Goal: Information Seeking & Learning: Learn about a topic

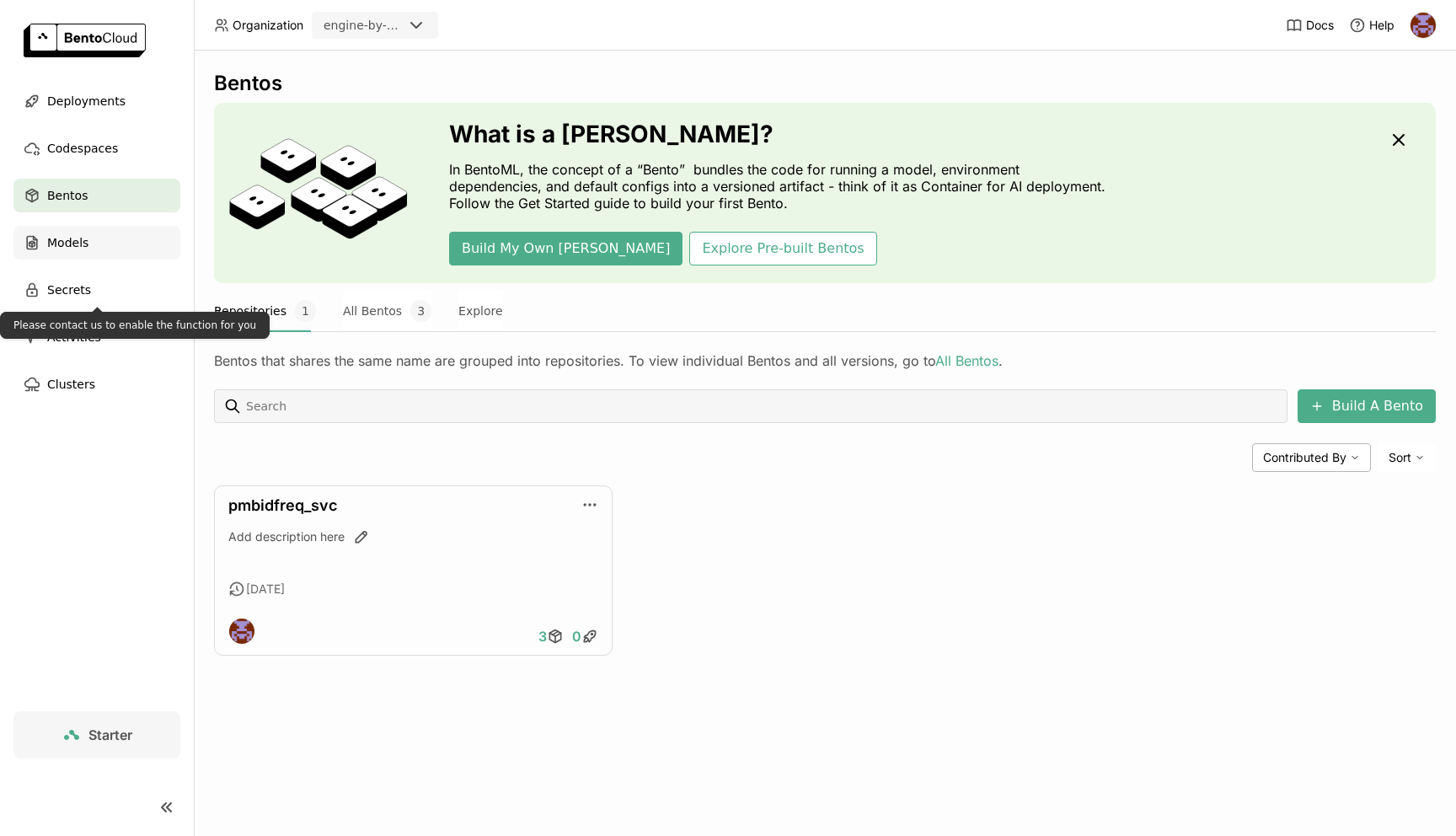
click at [101, 233] on div "Models" at bounding box center [97, 243] width 167 height 34
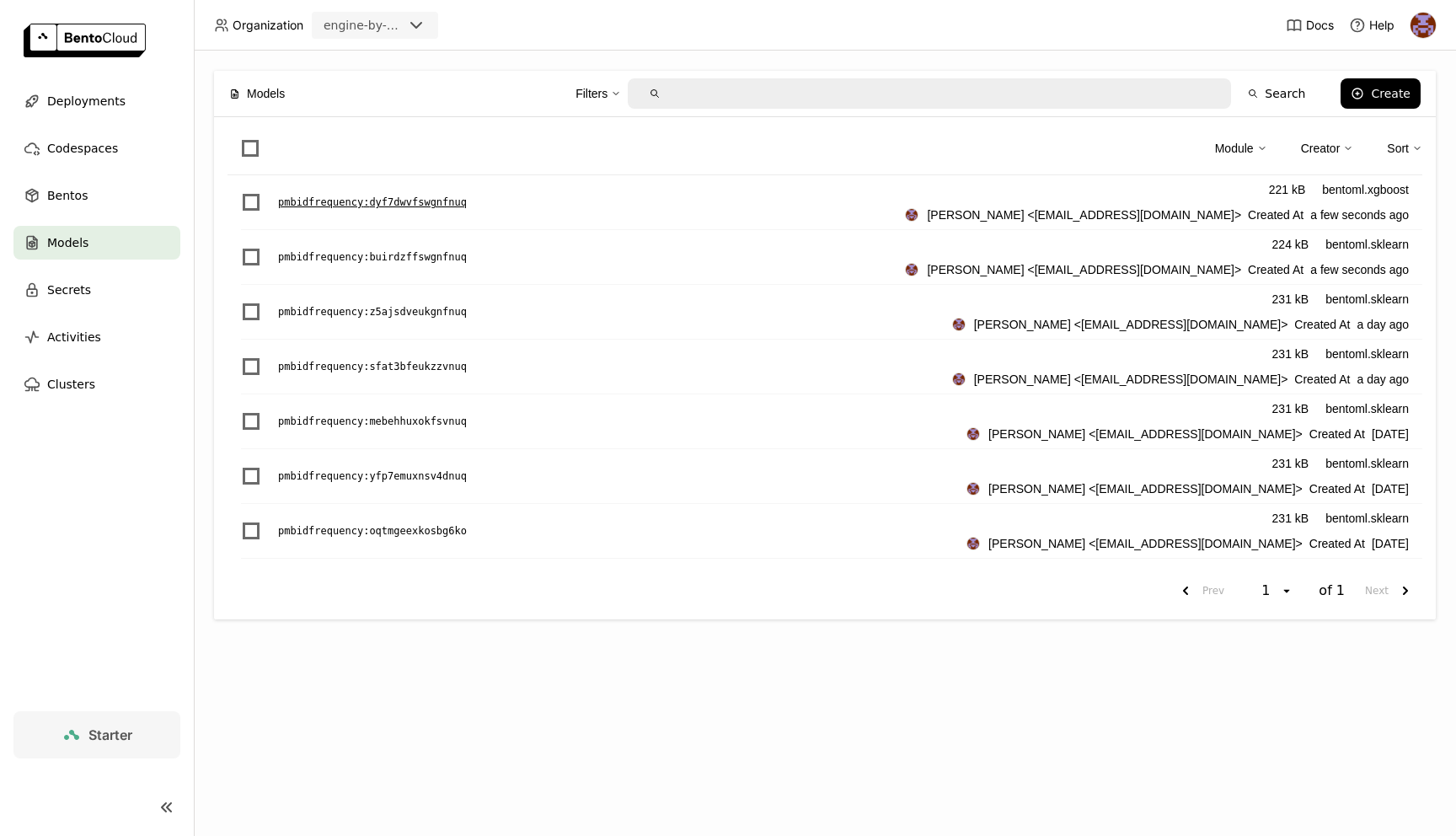
click at [343, 191] on div "pmbidfrequency : dyf7dwvfswgnfnuq 221 kB bentoml.xgboost [PERSON_NAME] <[EMAIL_…" at bounding box center [832, 203] width 1181 height 55
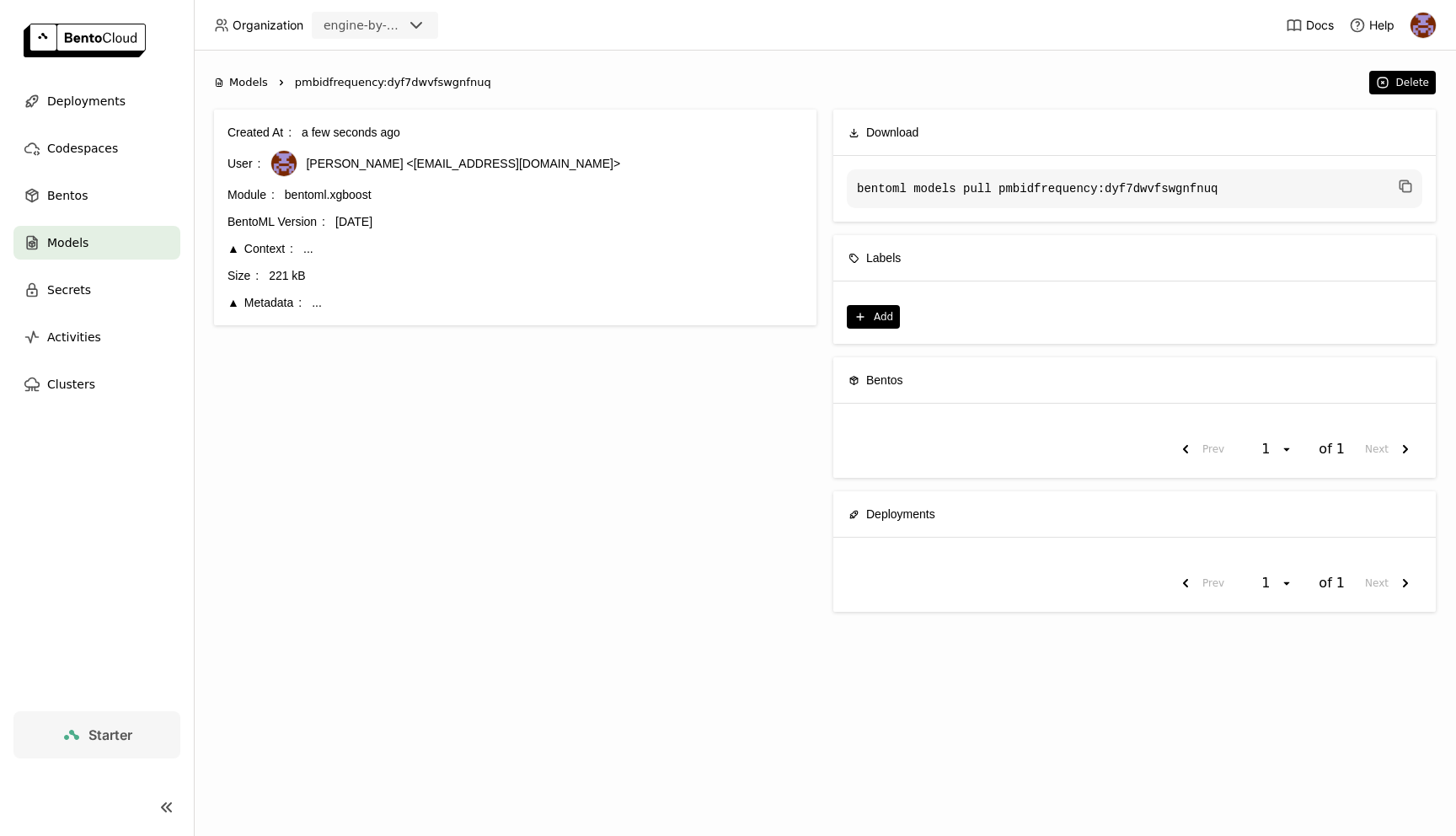
click at [277, 252] on div "Context" at bounding box center [260, 248] width 66 height 19
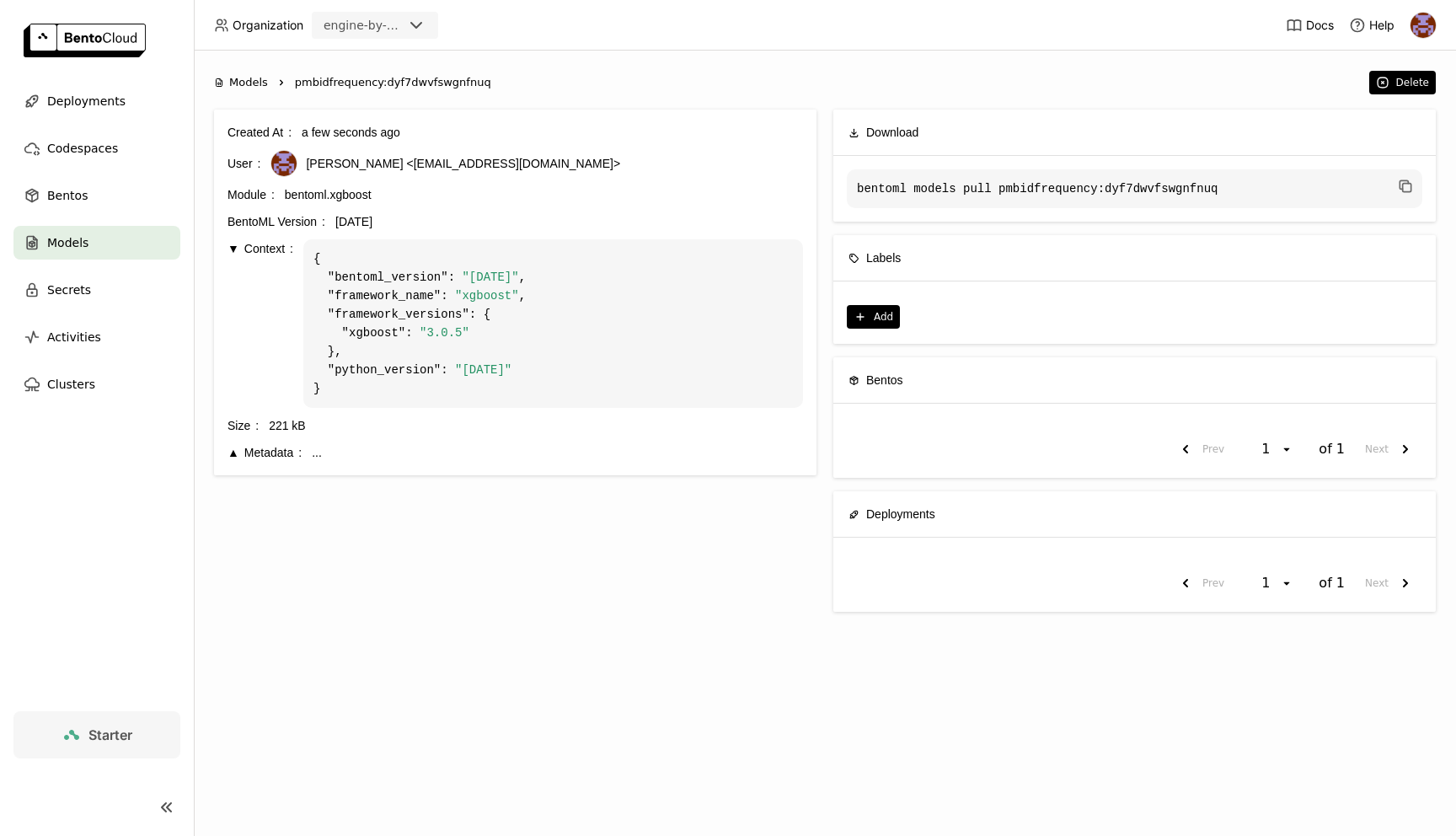
click at [265, 450] on div "Metadata" at bounding box center [265, 453] width 74 height 19
click at [103, 237] on div "Models" at bounding box center [97, 243] width 167 height 34
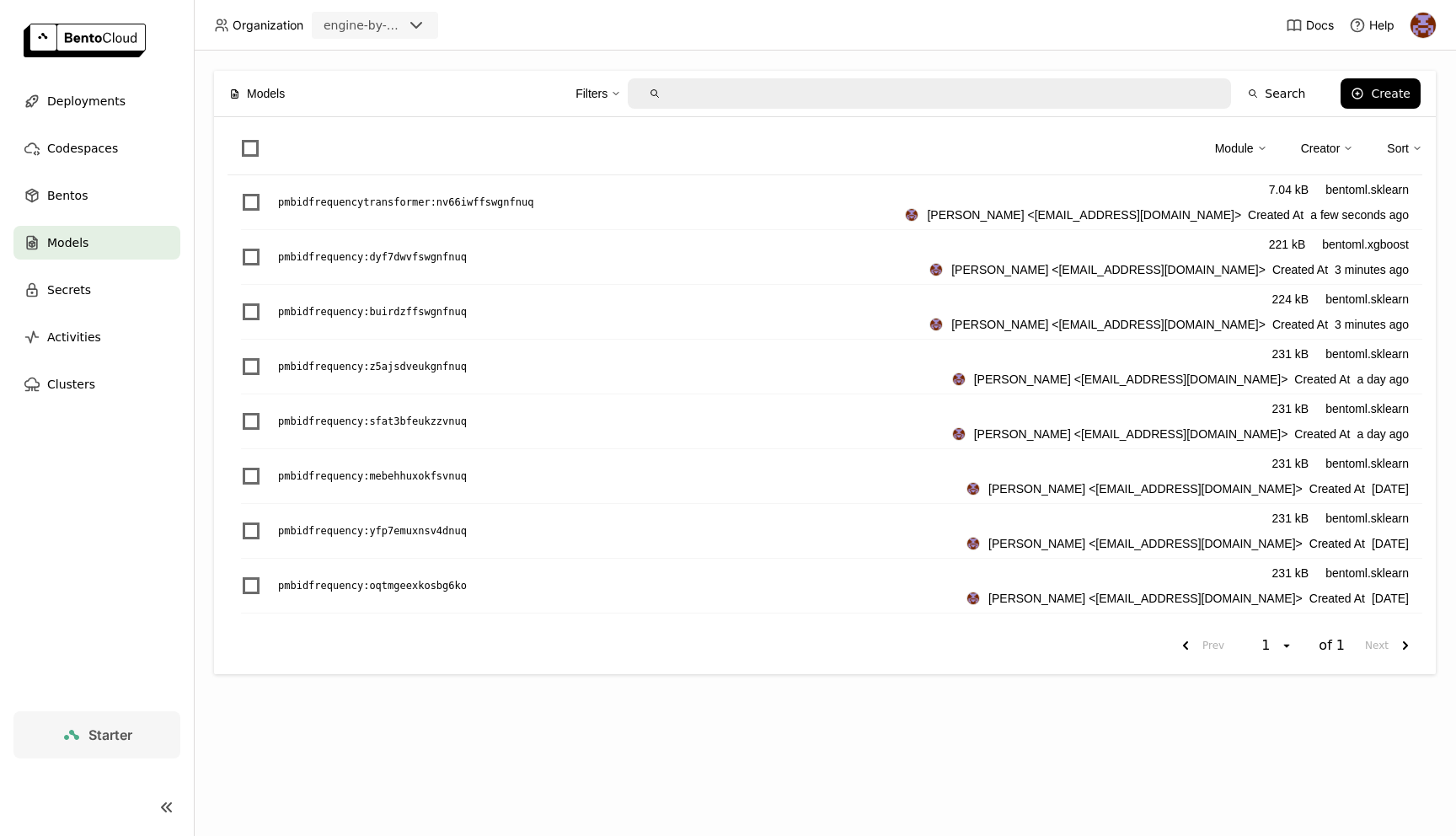
click at [1245, 148] on div "Module" at bounding box center [1235, 148] width 39 height 19
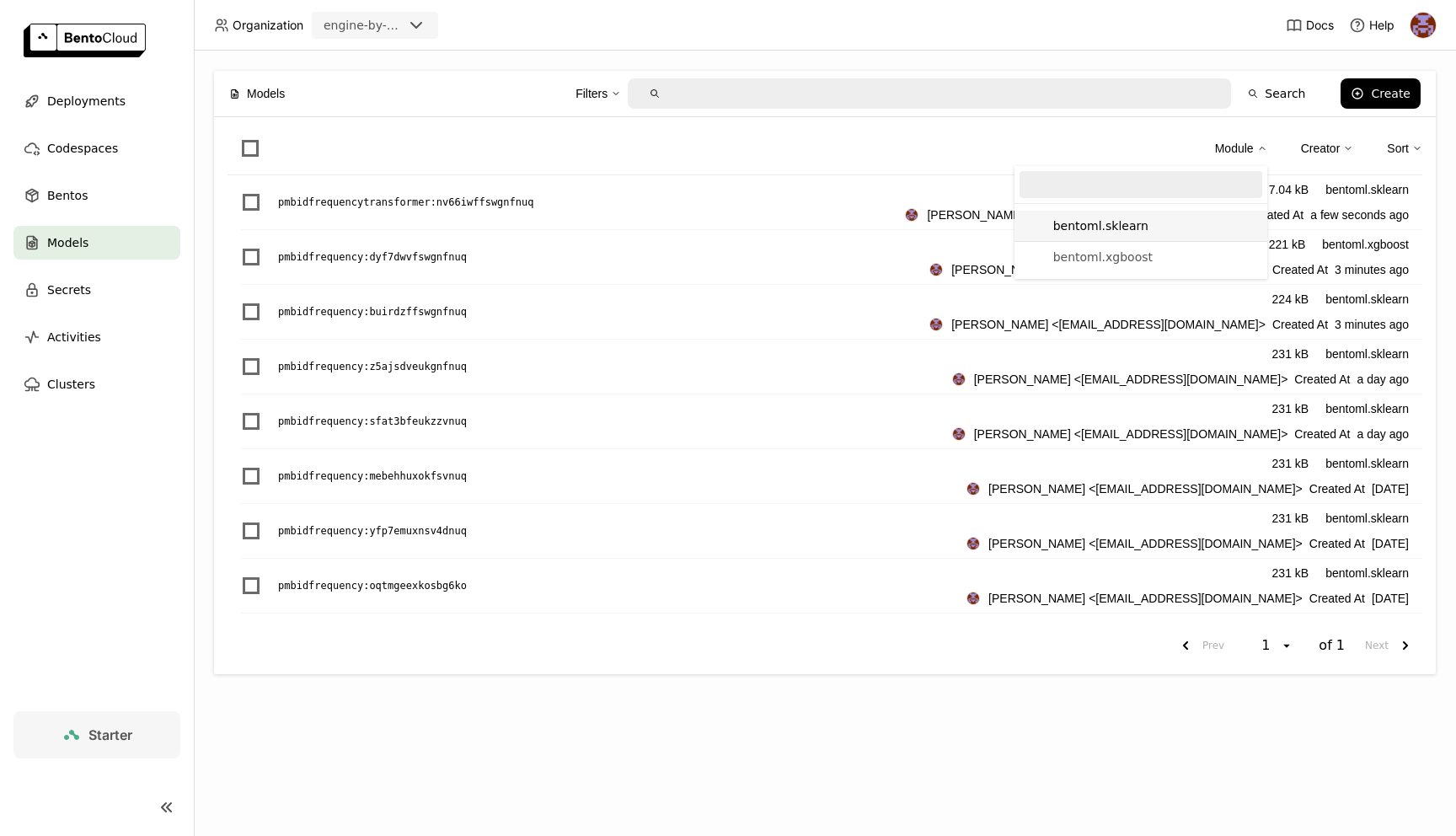
click at [1113, 231] on div "bentoml.sklearn" at bounding box center [1102, 226] width 96 height 17
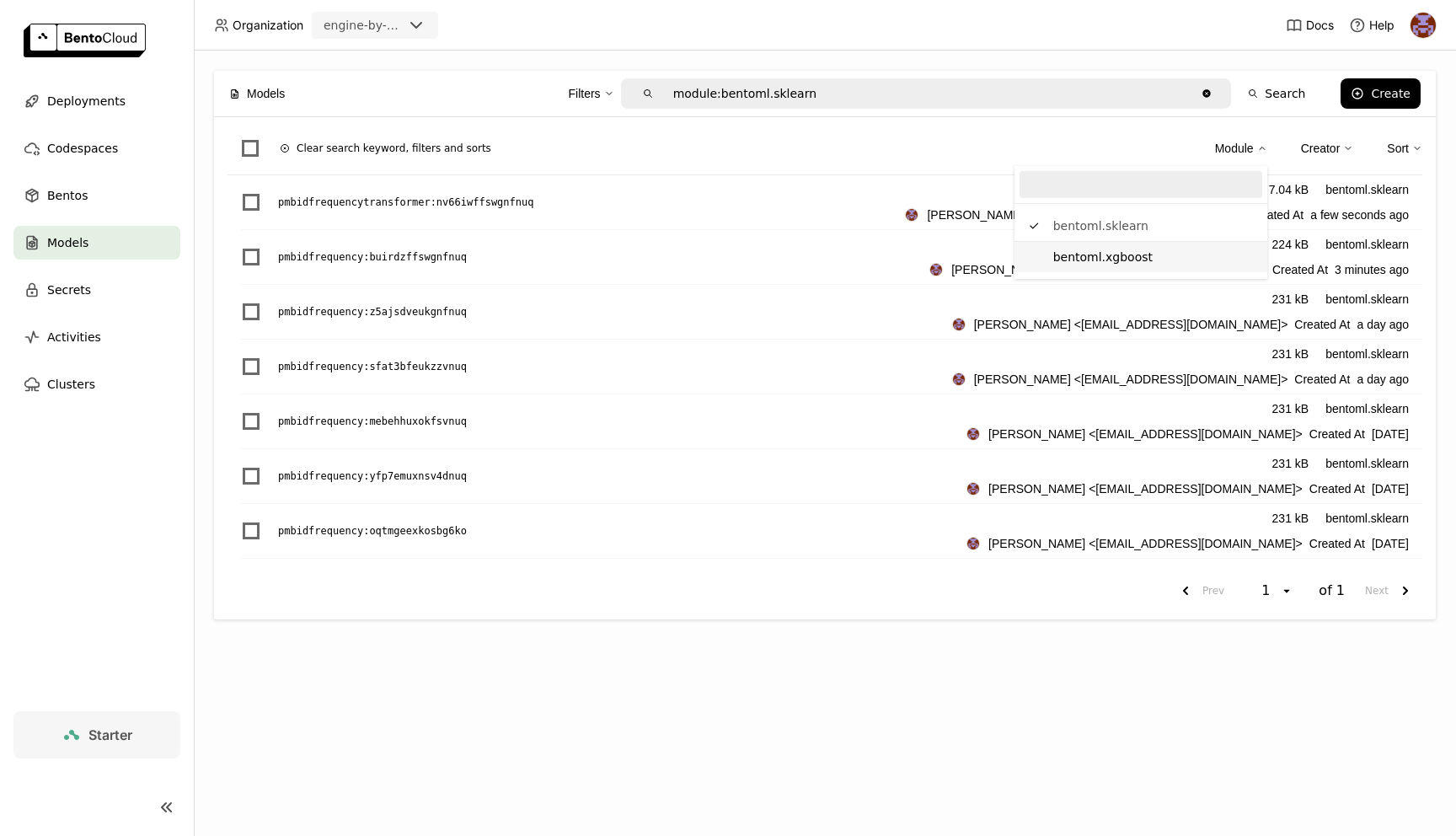
click at [1127, 245] on li "bentoml.xgboost" at bounding box center [1141, 257] width 252 height 30
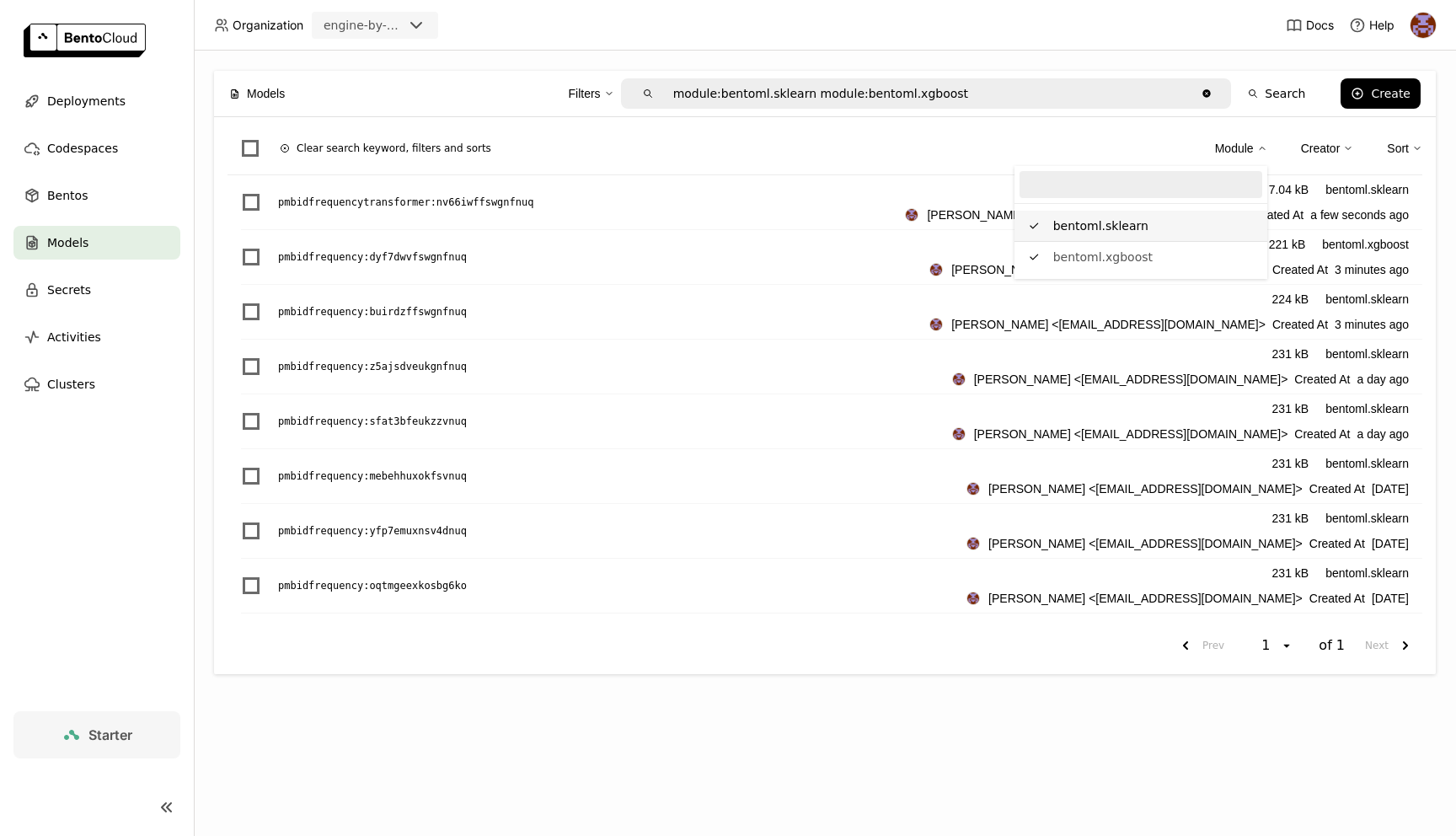
click at [1124, 221] on div "bentoml.sklearn" at bounding box center [1102, 226] width 96 height 17
type input "module:bentoml.xgboost"
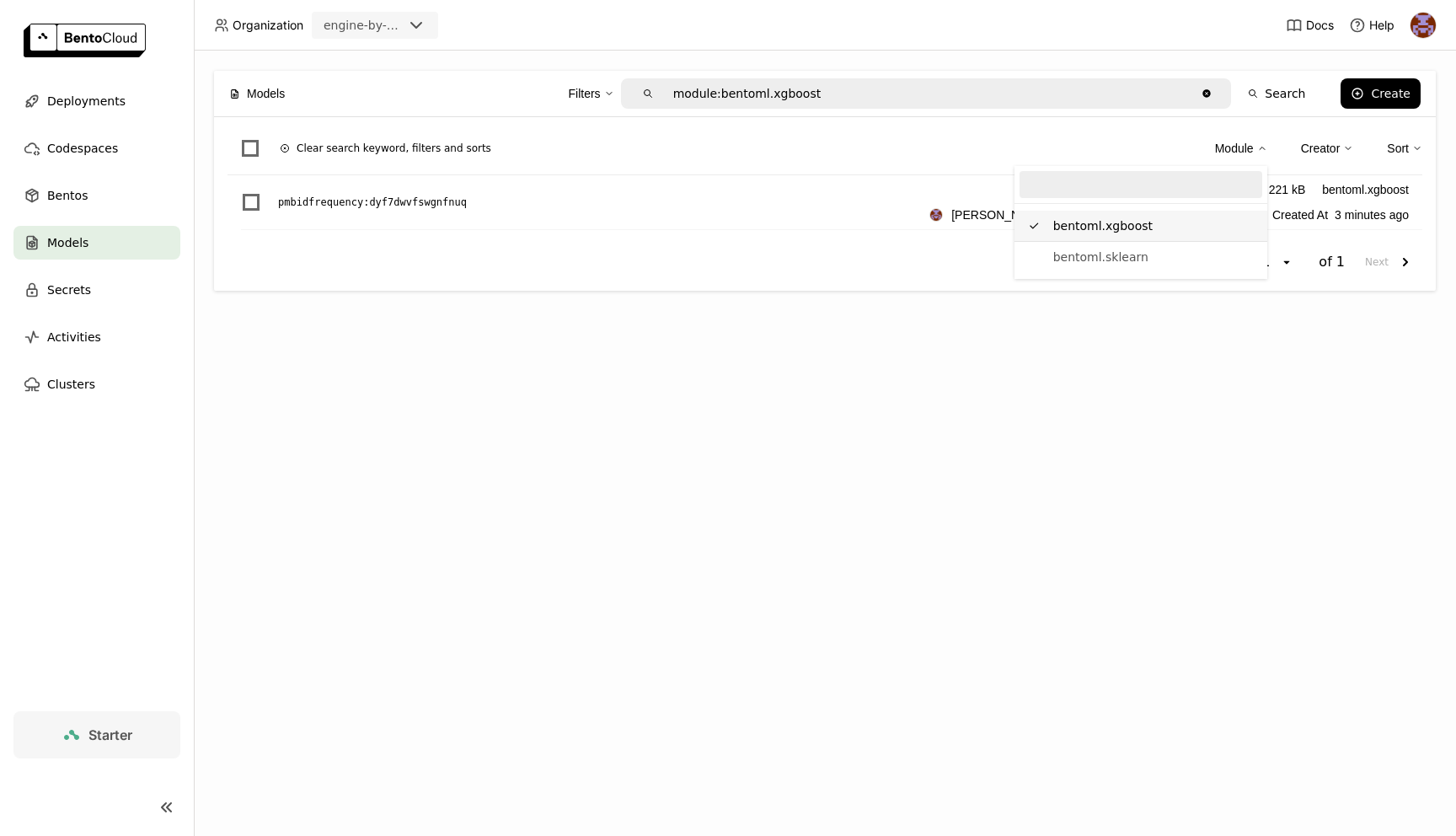
click at [1118, 231] on div "bentoml.xgboost" at bounding box center [1104, 226] width 99 height 17
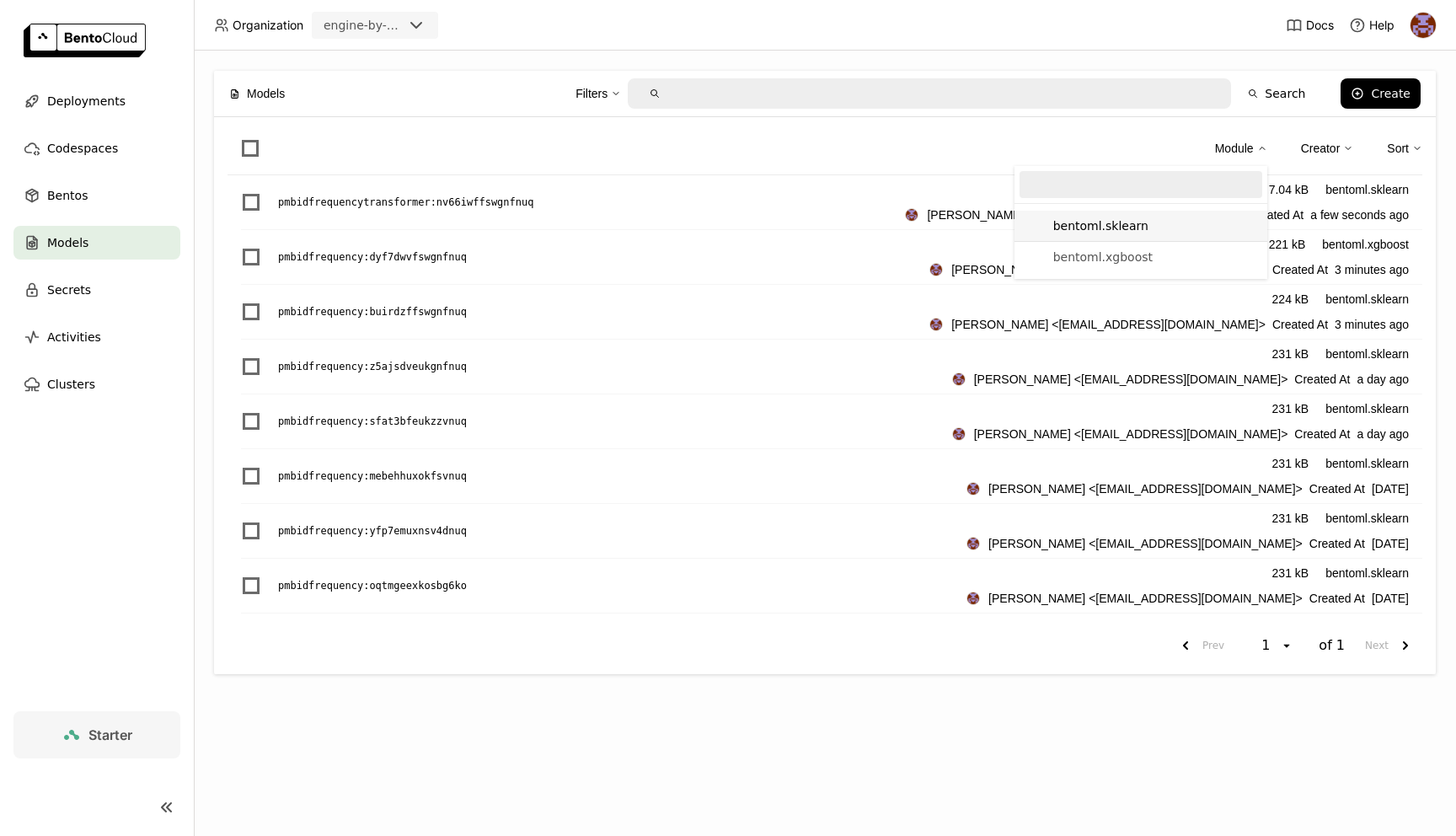
click at [1270, 63] on div "Models Filters Search Create Module bentoml.sklearn bentoml.xgboost Creator Sor…" at bounding box center [825, 443] width 1263 height 786
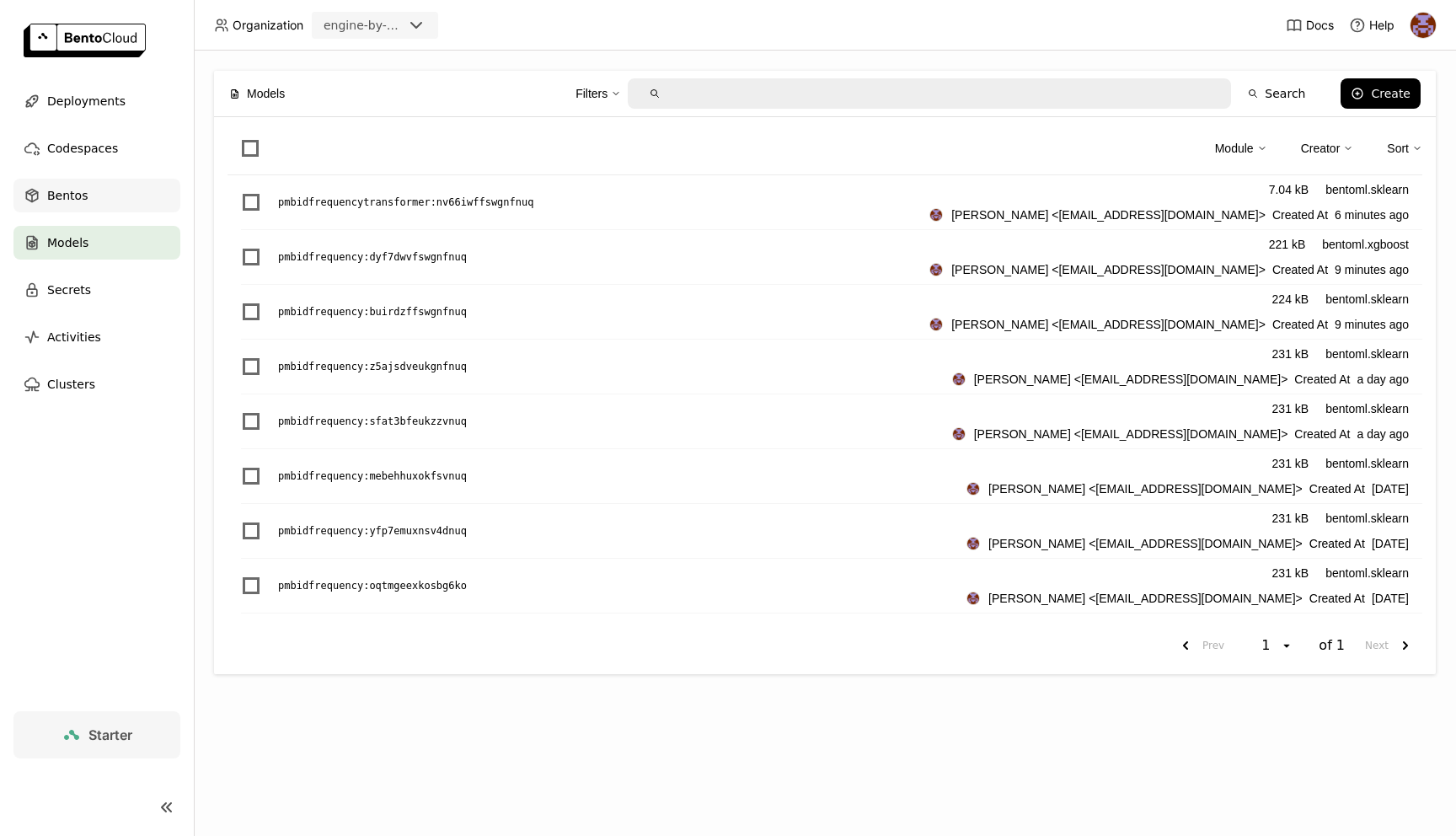
click at [60, 204] on span "Bentos" at bounding box center [67, 195] width 41 height 20
